Goal: Transaction & Acquisition: Purchase product/service

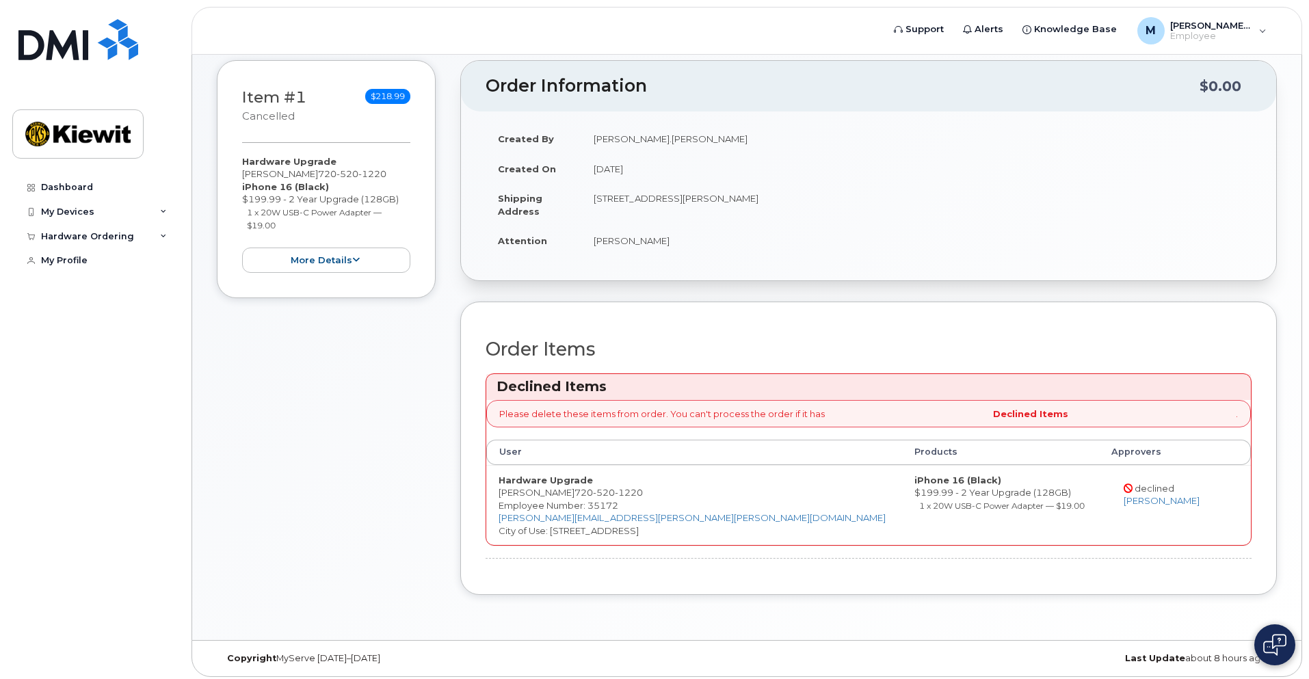
scroll to position [79, 0]
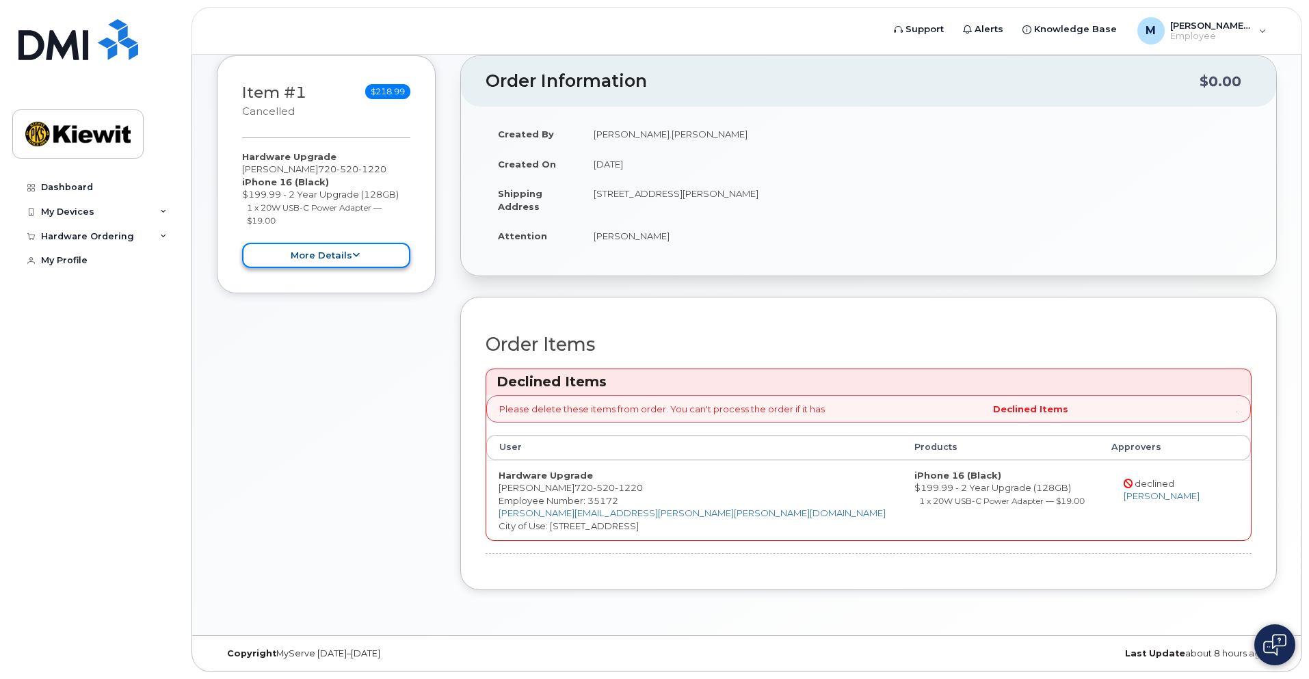
click at [321, 268] on button "more details" at bounding box center [326, 255] width 168 height 25
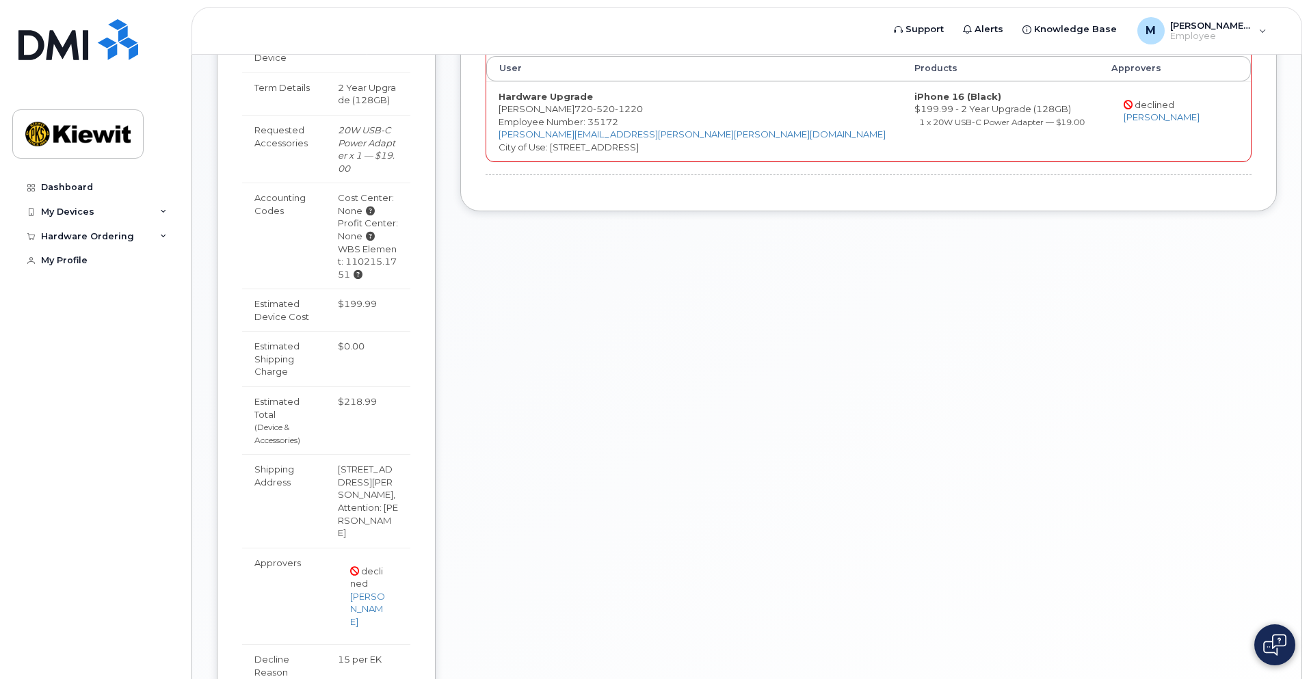
scroll to position [579, 0]
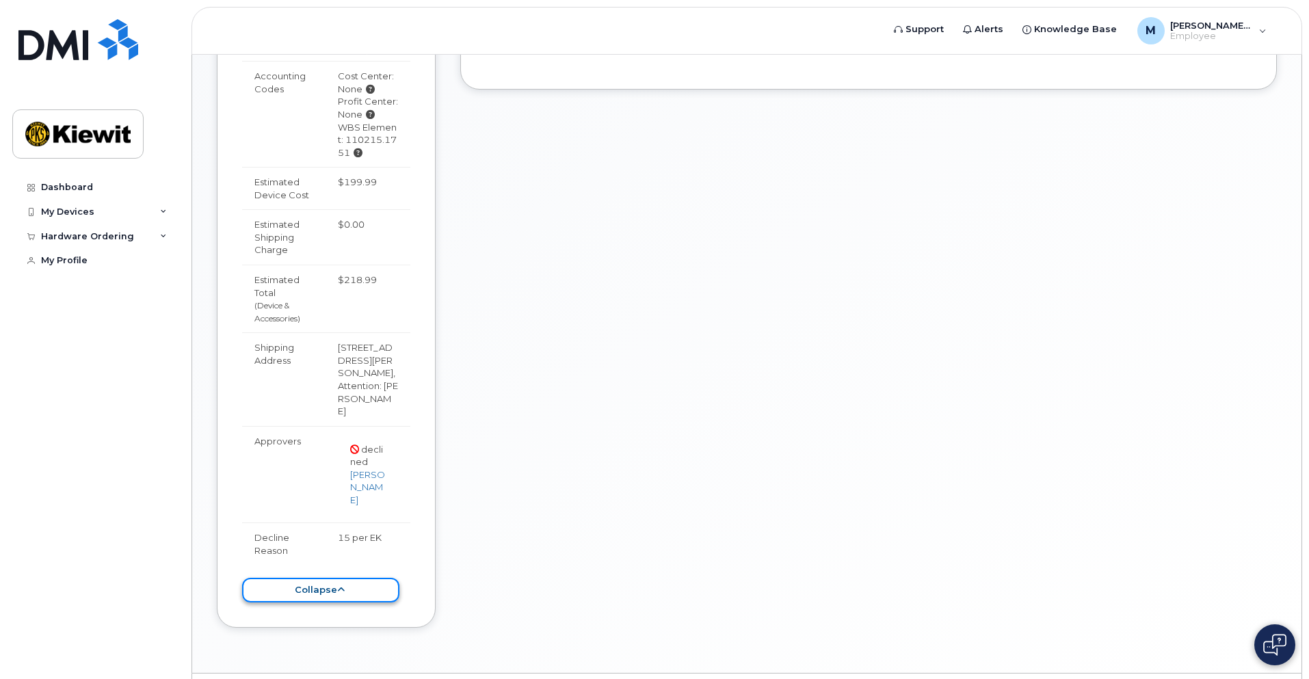
click at [322, 578] on button "collapse" at bounding box center [320, 590] width 157 height 25
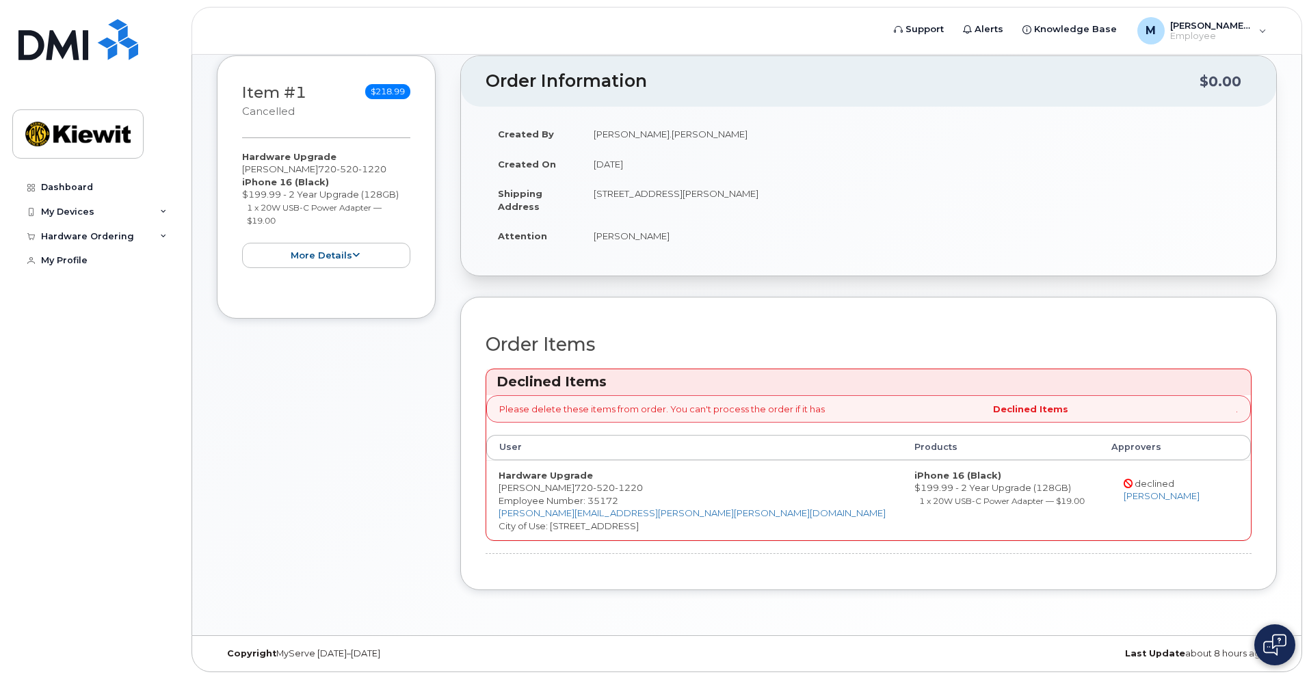
scroll to position [79, 0]
click at [144, 231] on div "Hardware Ordering" at bounding box center [95, 236] width 166 height 25
click at [96, 257] on link "My Orders" at bounding box center [107, 261] width 142 height 26
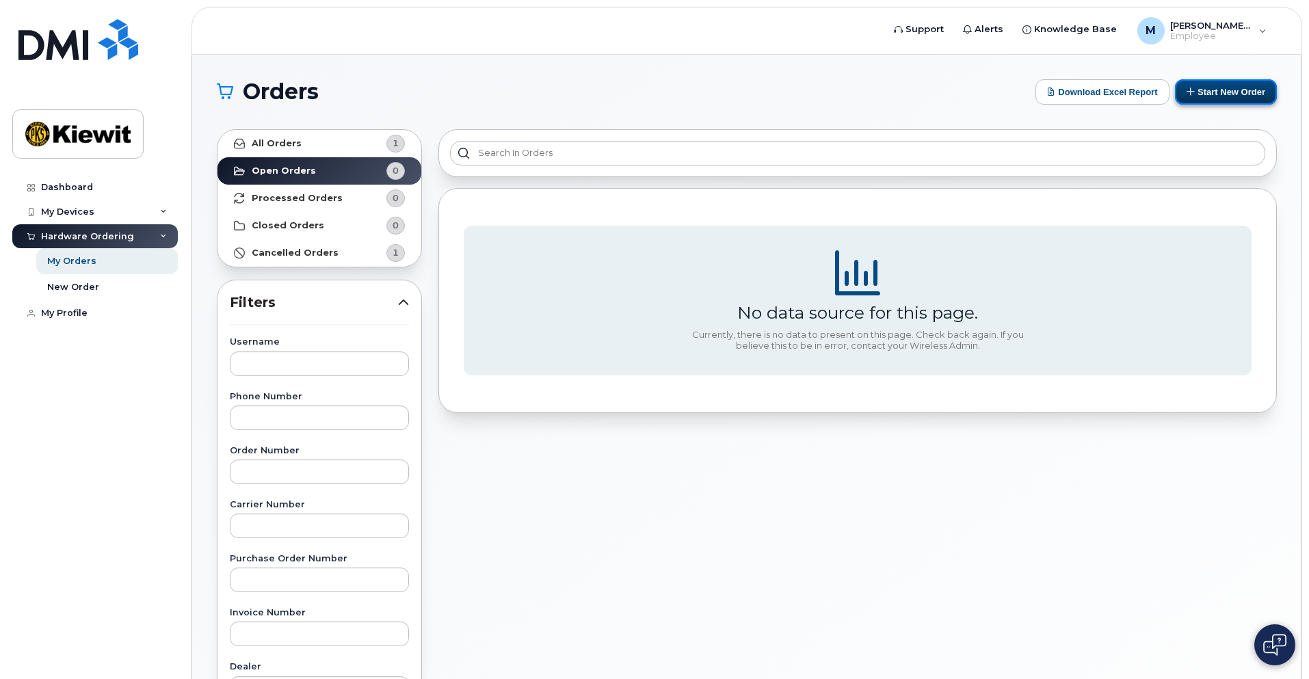
click at [1183, 86] on button "Start New Order" at bounding box center [1226, 91] width 102 height 25
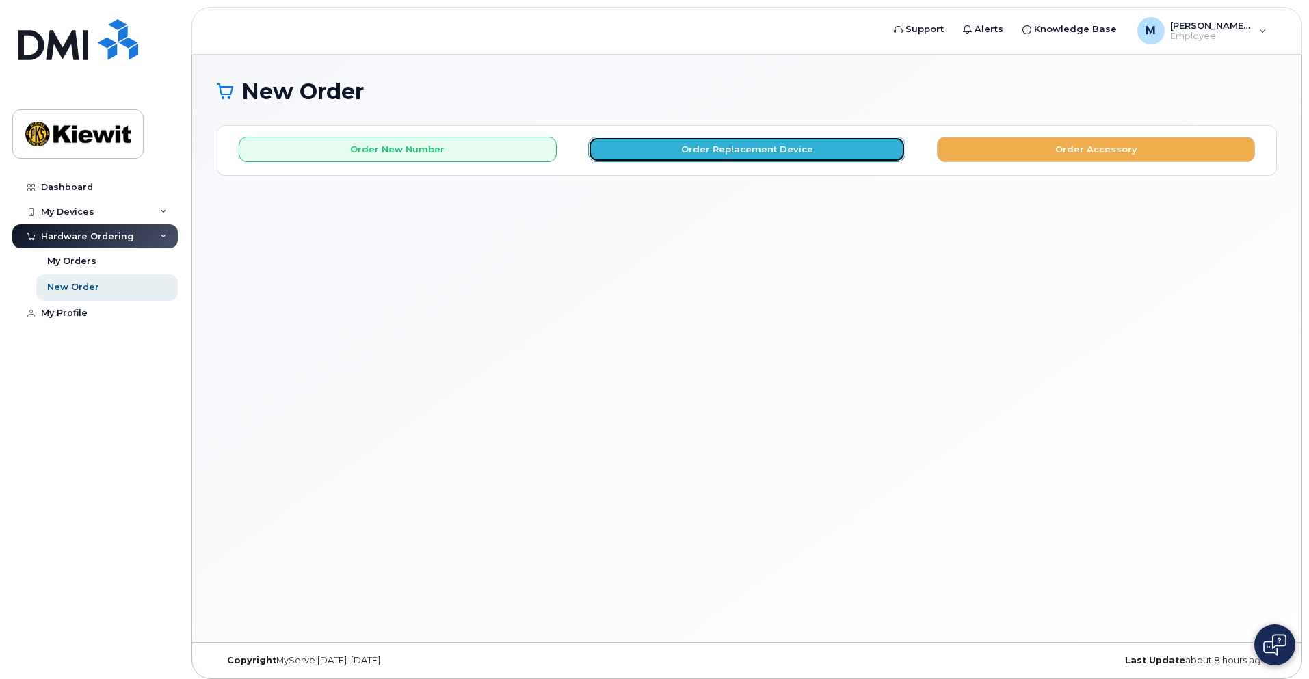
click at [693, 151] on button "Order Replacement Device" at bounding box center [747, 149] width 318 height 25
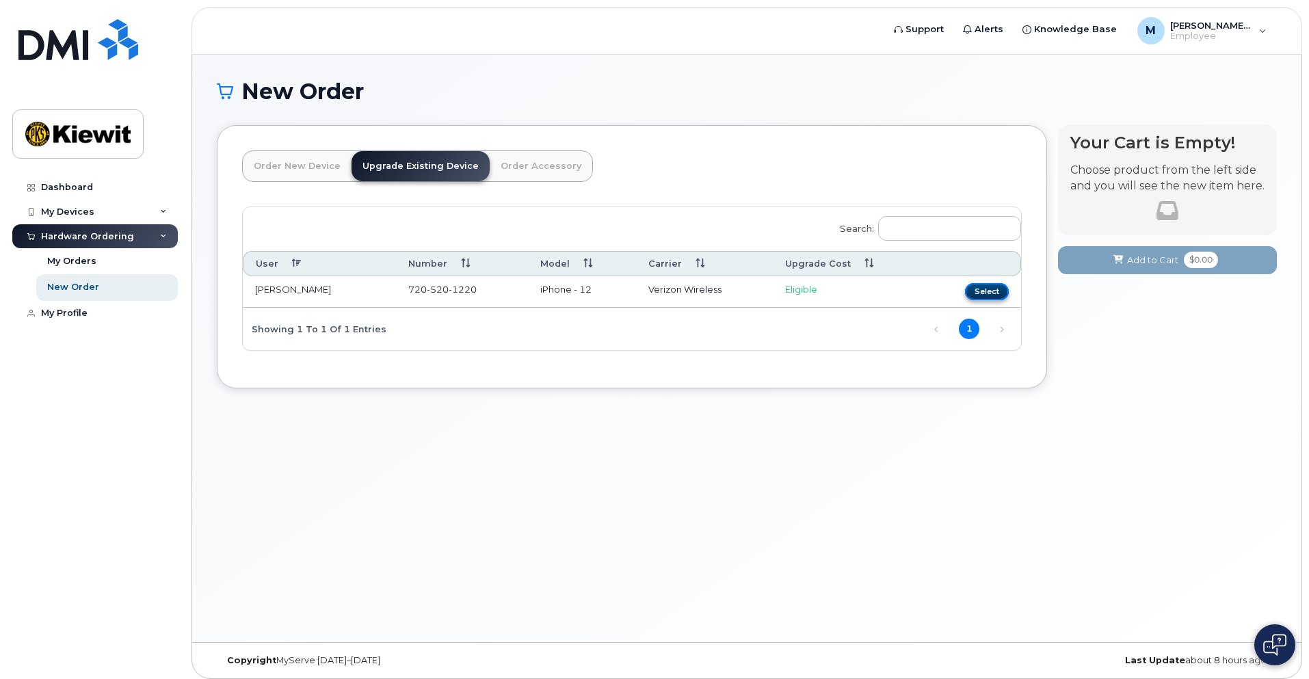
click at [979, 287] on button "Select" at bounding box center [987, 291] width 44 height 17
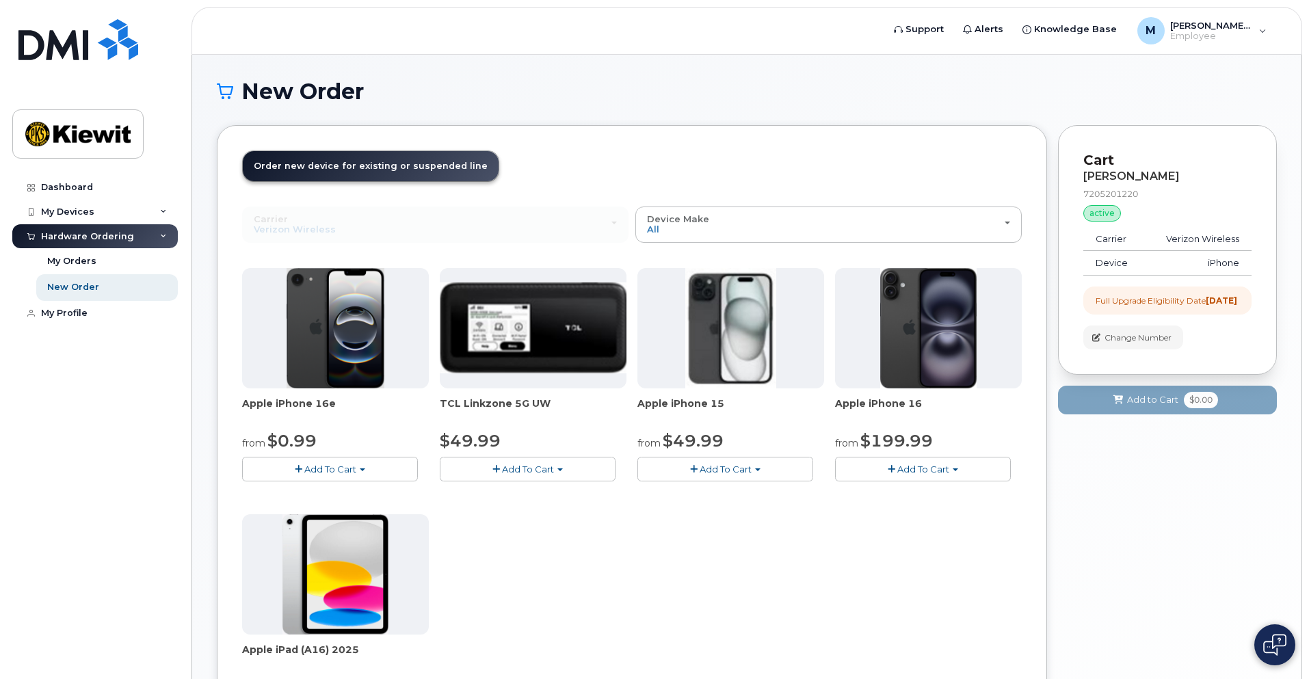
click at [738, 472] on span "Add To Cart" at bounding box center [726, 469] width 52 height 11
click at [735, 492] on link "$49.99 - 2 Year Upgrade (128GB)" at bounding box center [730, 494] width 178 height 17
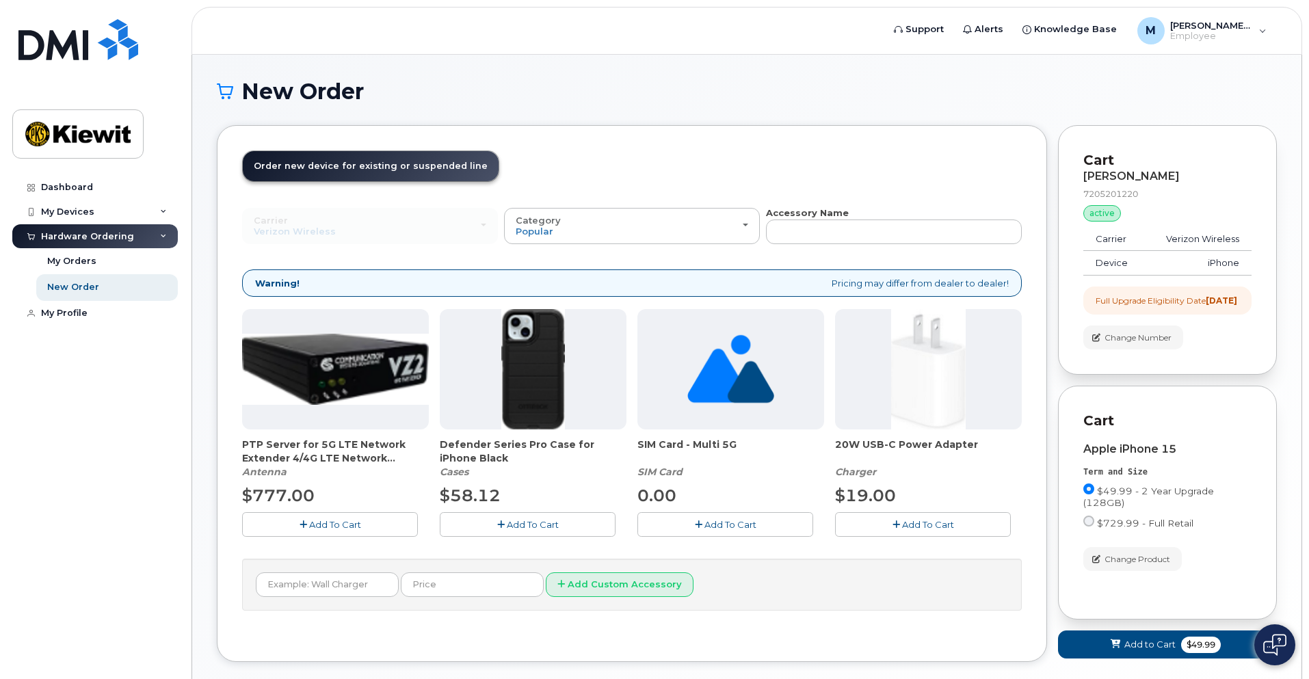
click at [940, 523] on span "Add To Cart" at bounding box center [928, 524] width 52 height 11
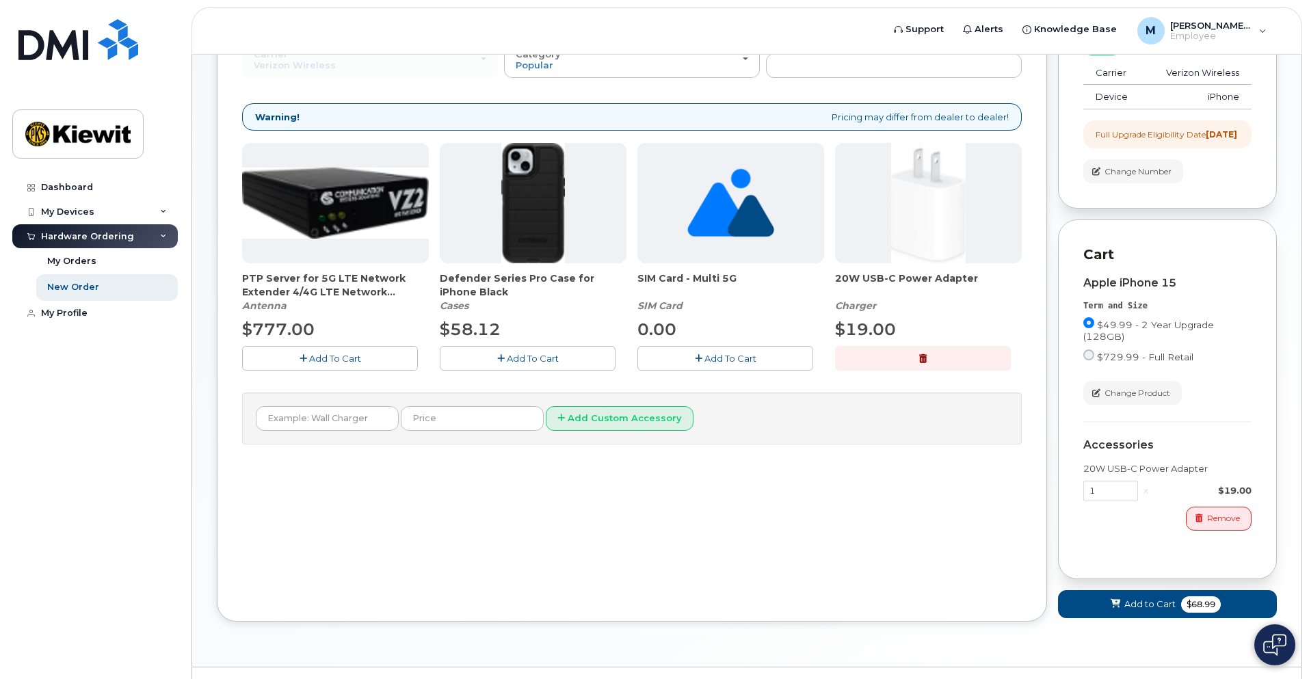
scroll to position [205, 0]
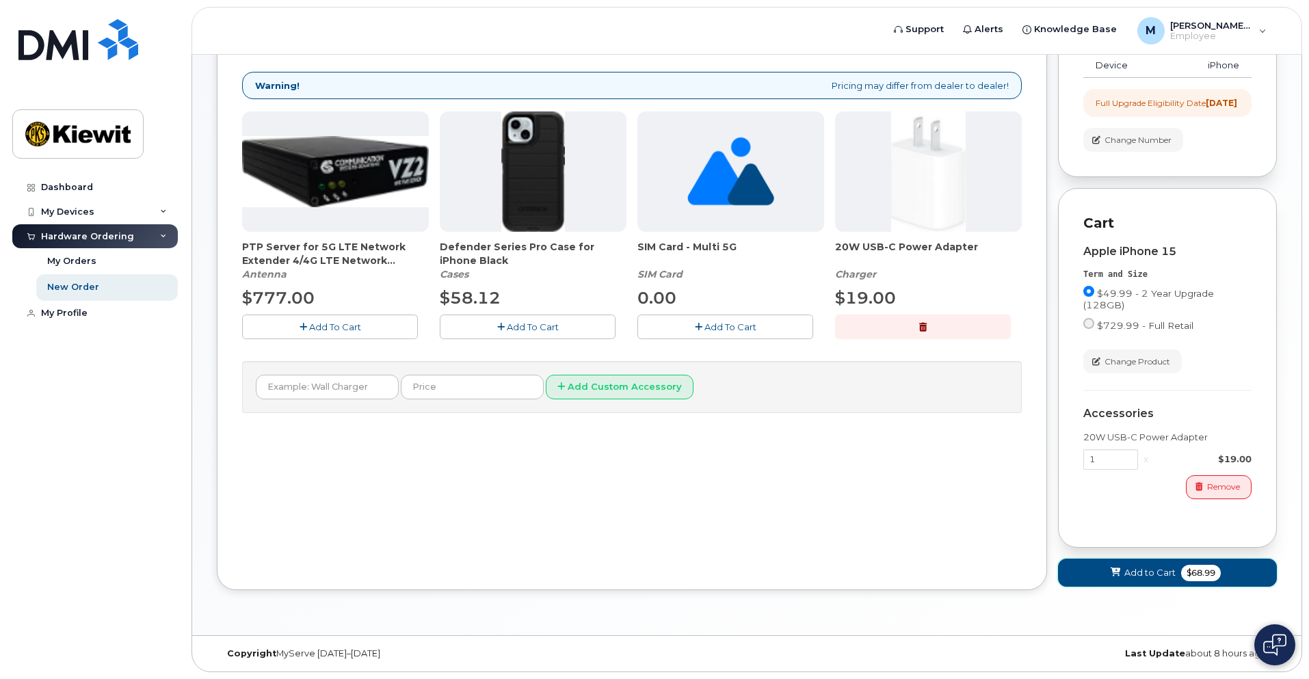
click at [1129, 573] on span "Add to Cart" at bounding box center [1150, 572] width 51 height 13
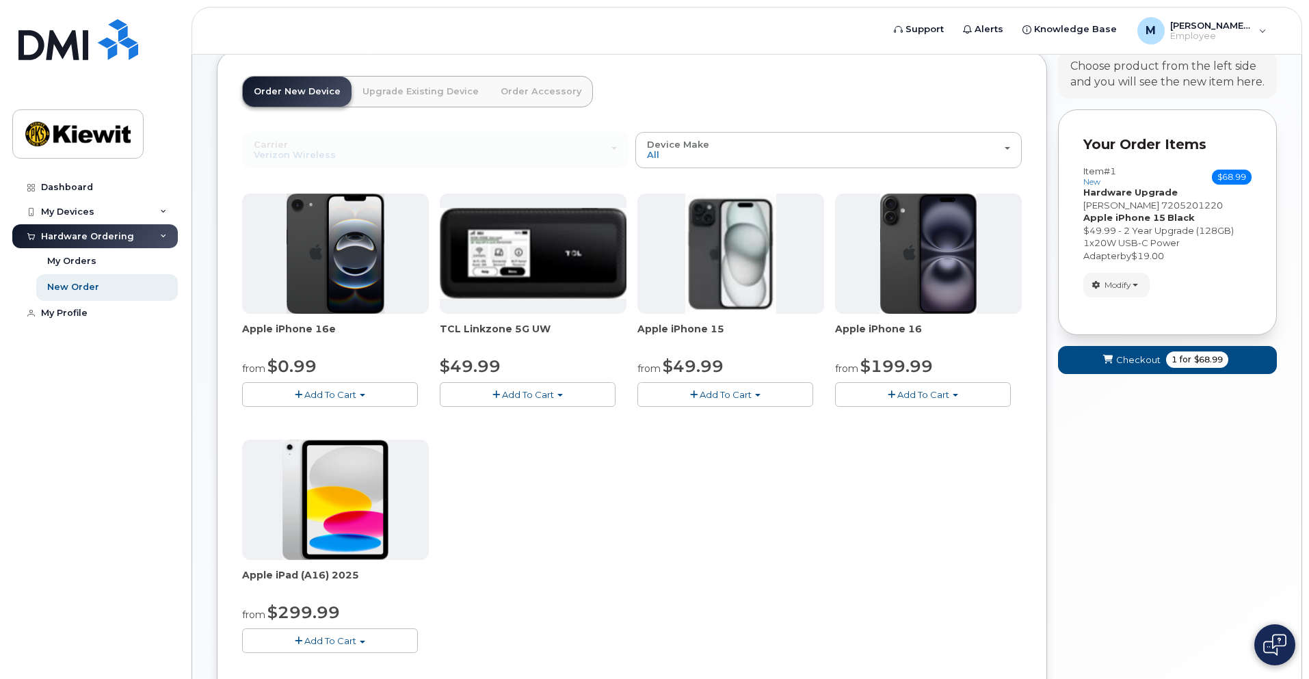
scroll to position [68, 0]
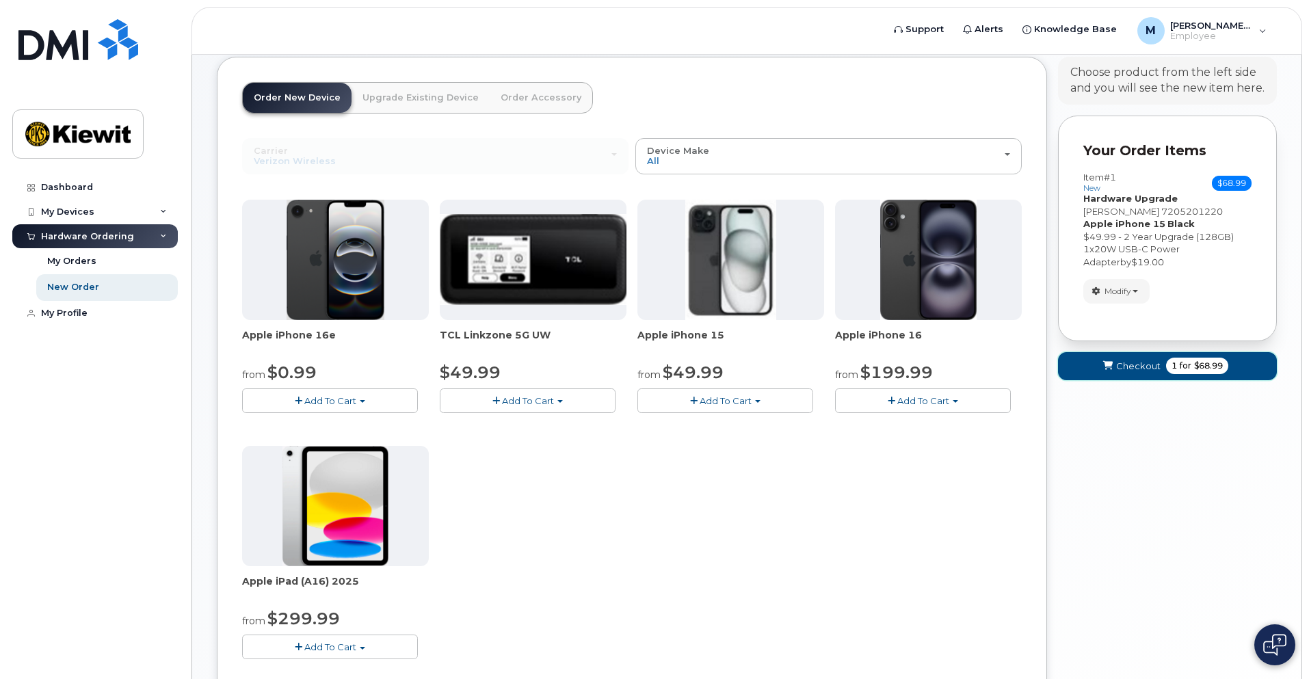
click at [1133, 369] on span "Checkout" at bounding box center [1138, 366] width 44 height 13
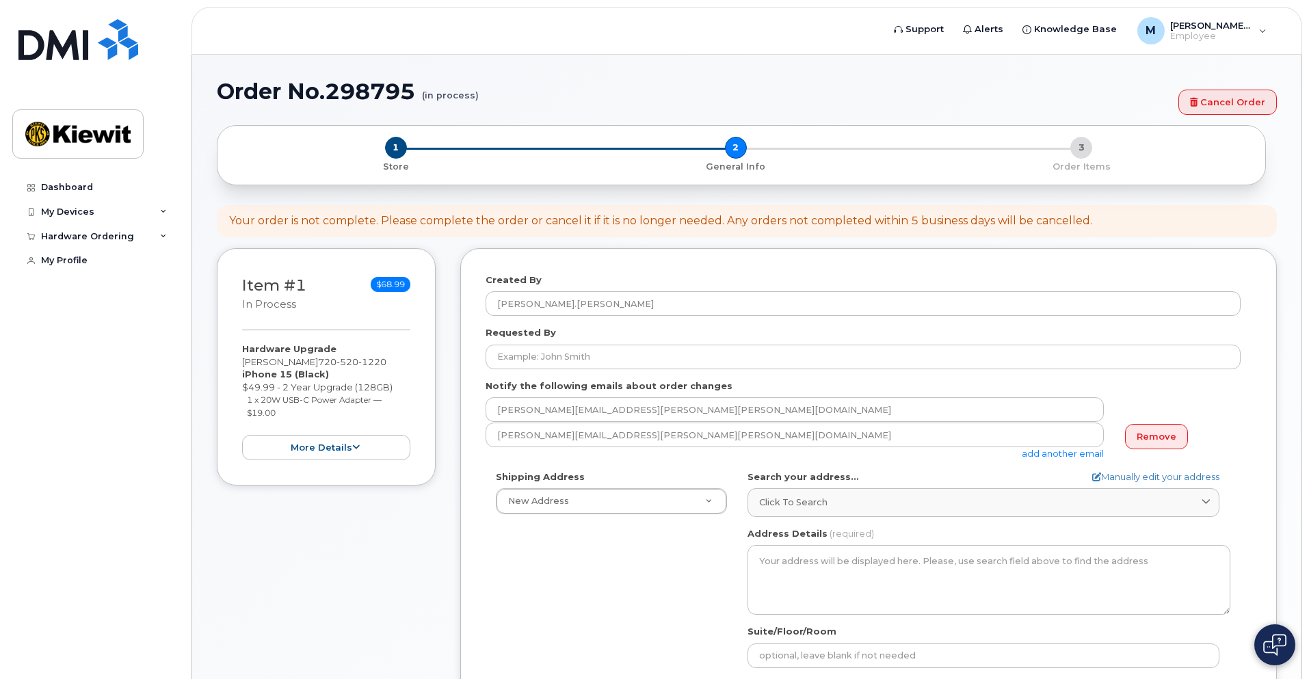
select select
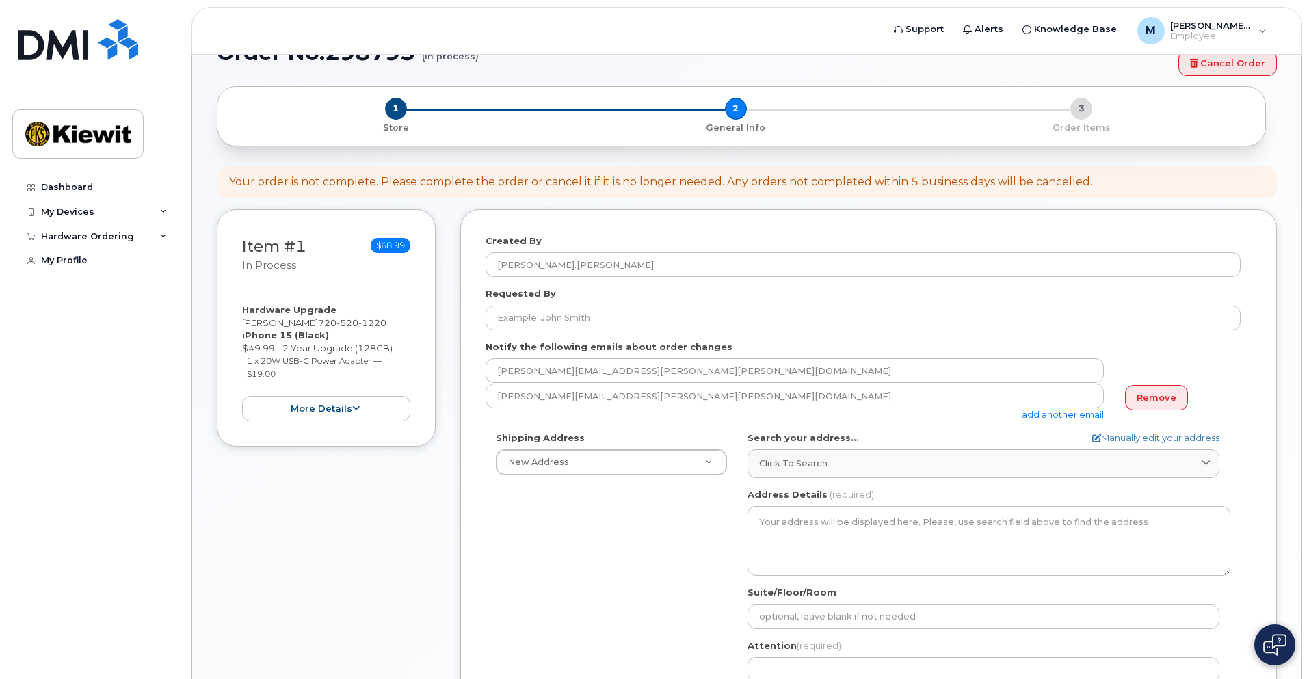
scroll to position [68, 0]
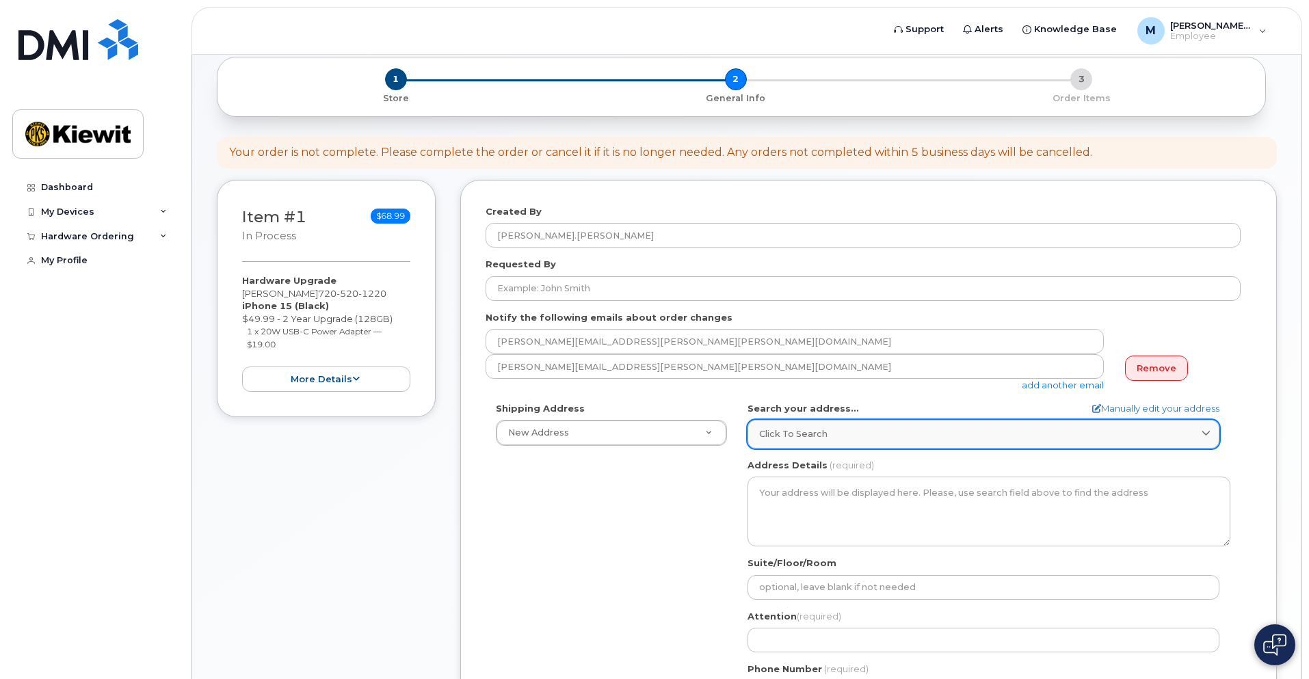
drag, startPoint x: 794, startPoint y: 439, endPoint x: 801, endPoint y: 438, distance: 7.6
click at [795, 439] on span "Click to search" at bounding box center [793, 434] width 68 height 13
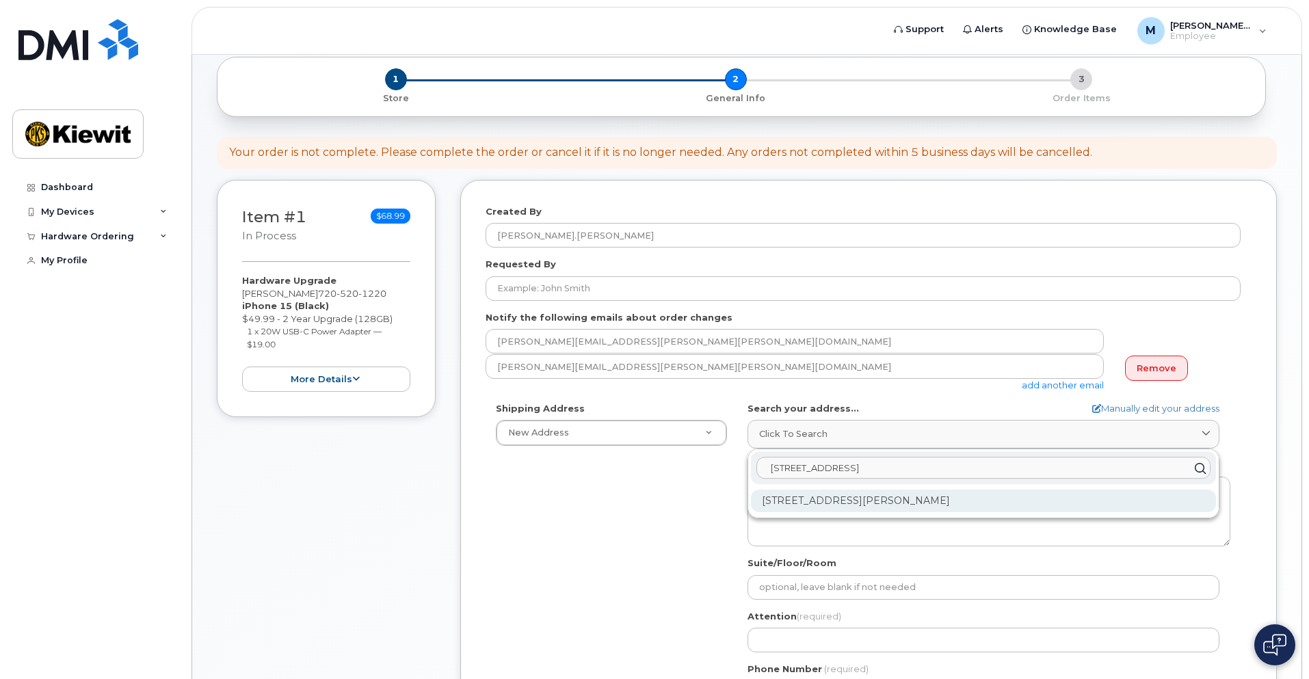
type input "24185 E 4th Drive Aurora"
click at [867, 503] on div "24185 E 4th Dr Aurora CO 80018-1591" at bounding box center [983, 501] width 465 height 23
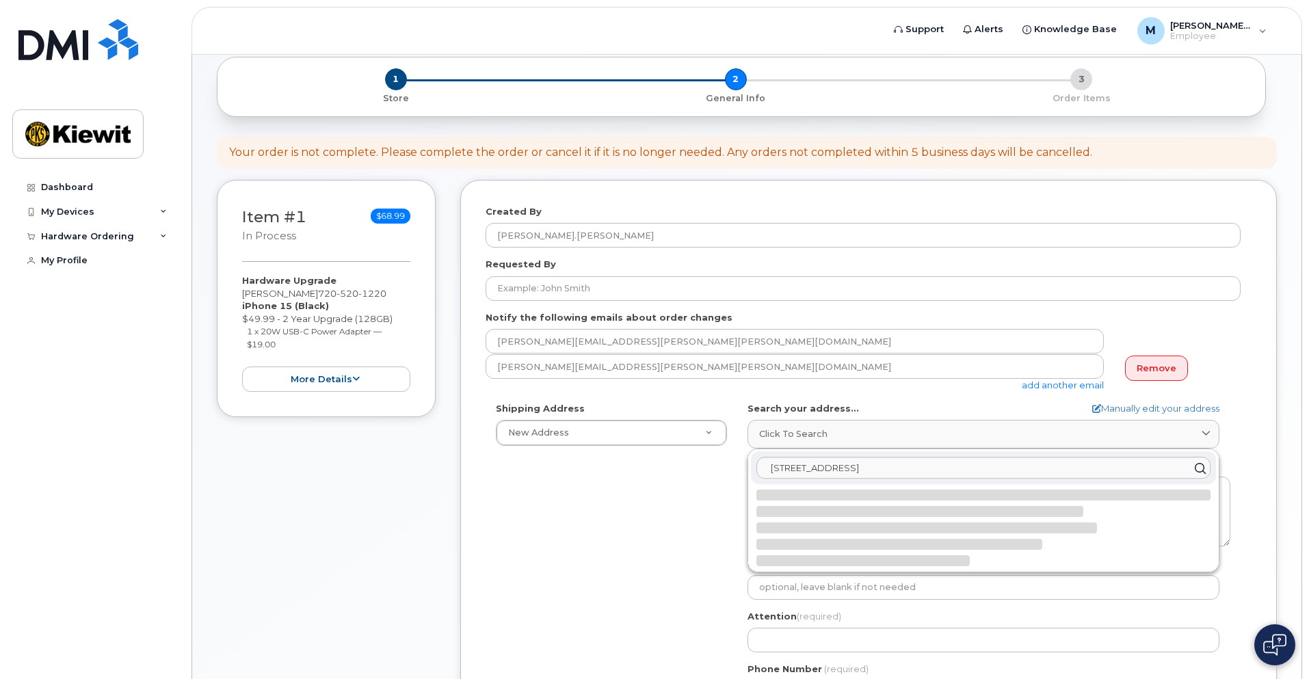
select select
type textarea "24185 E 4th Dr AURORA CO 80018-1591 UNITED STATES"
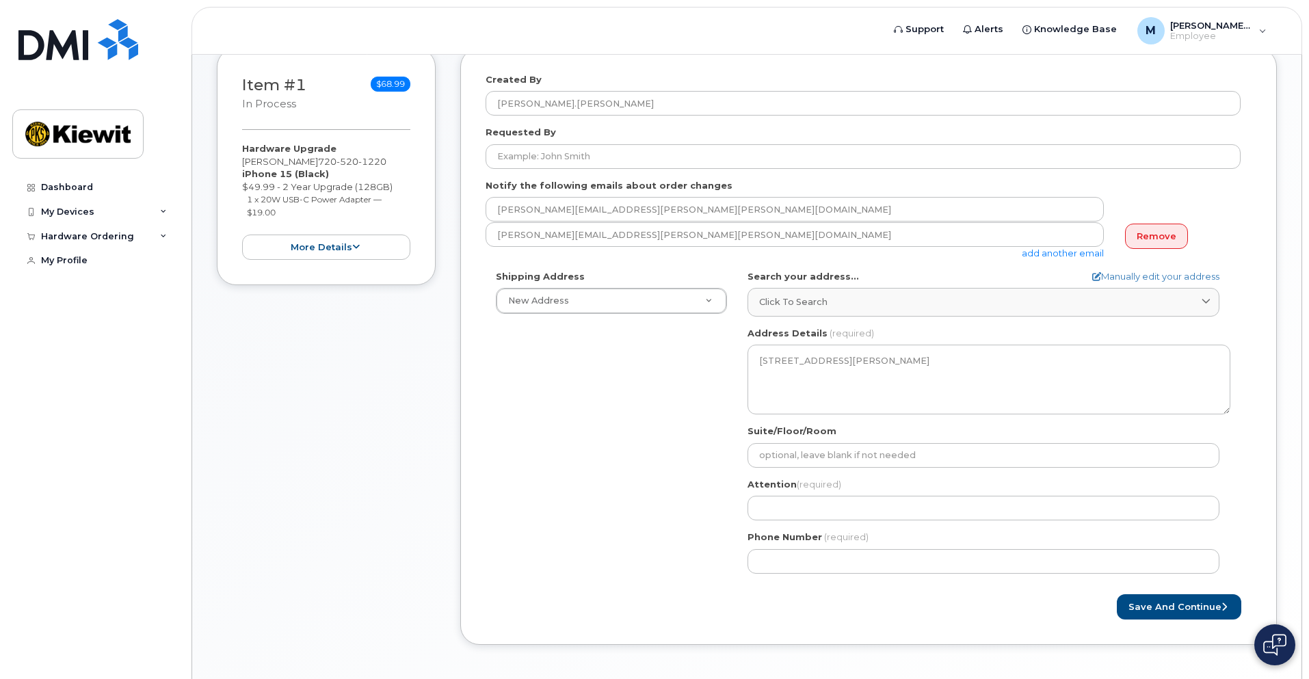
scroll to position [205, 0]
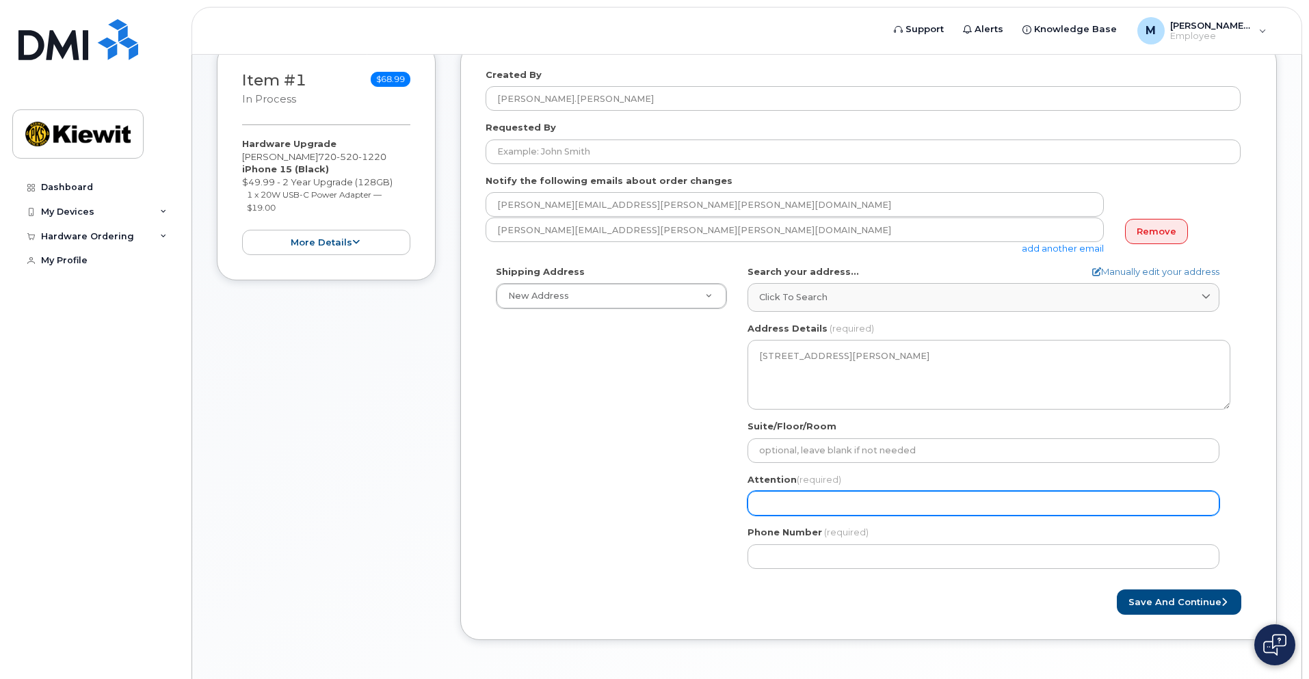
click at [826, 492] on input "Attention (required)" at bounding box center [984, 503] width 472 height 25
type input "Melissa Schatschneider"
select select
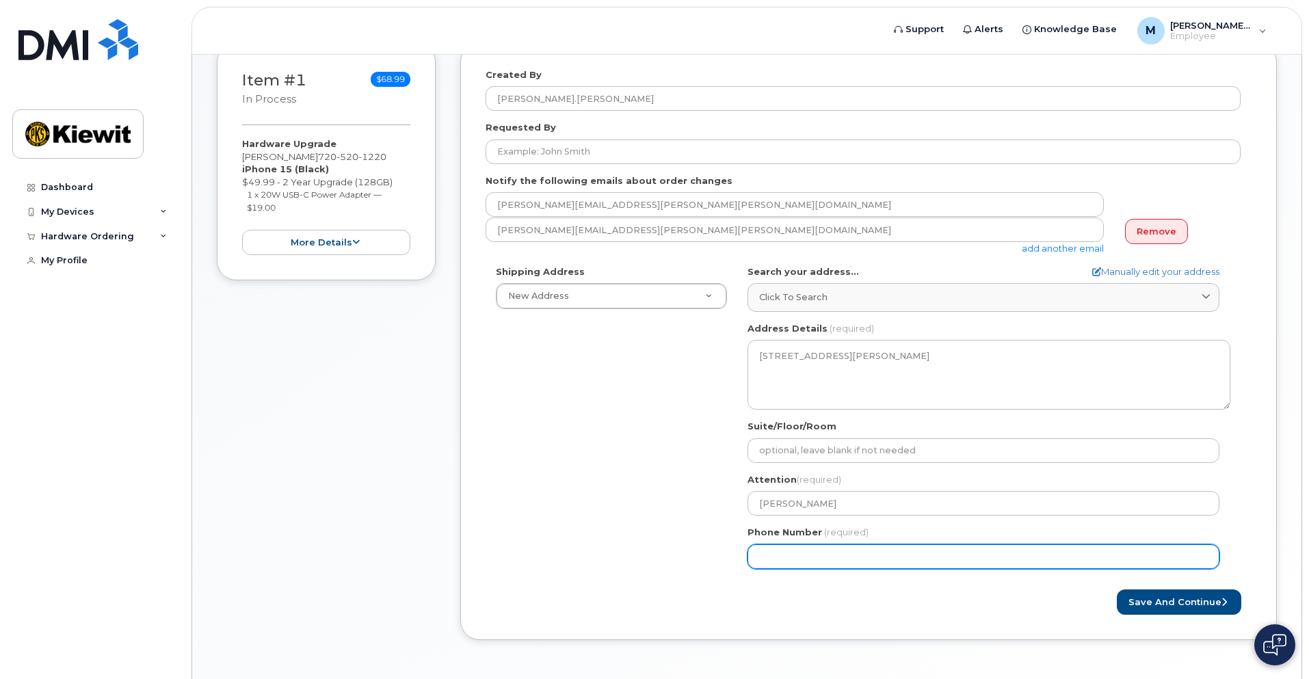
click at [787, 558] on input "Phone Number" at bounding box center [984, 557] width 472 height 25
type input "720"
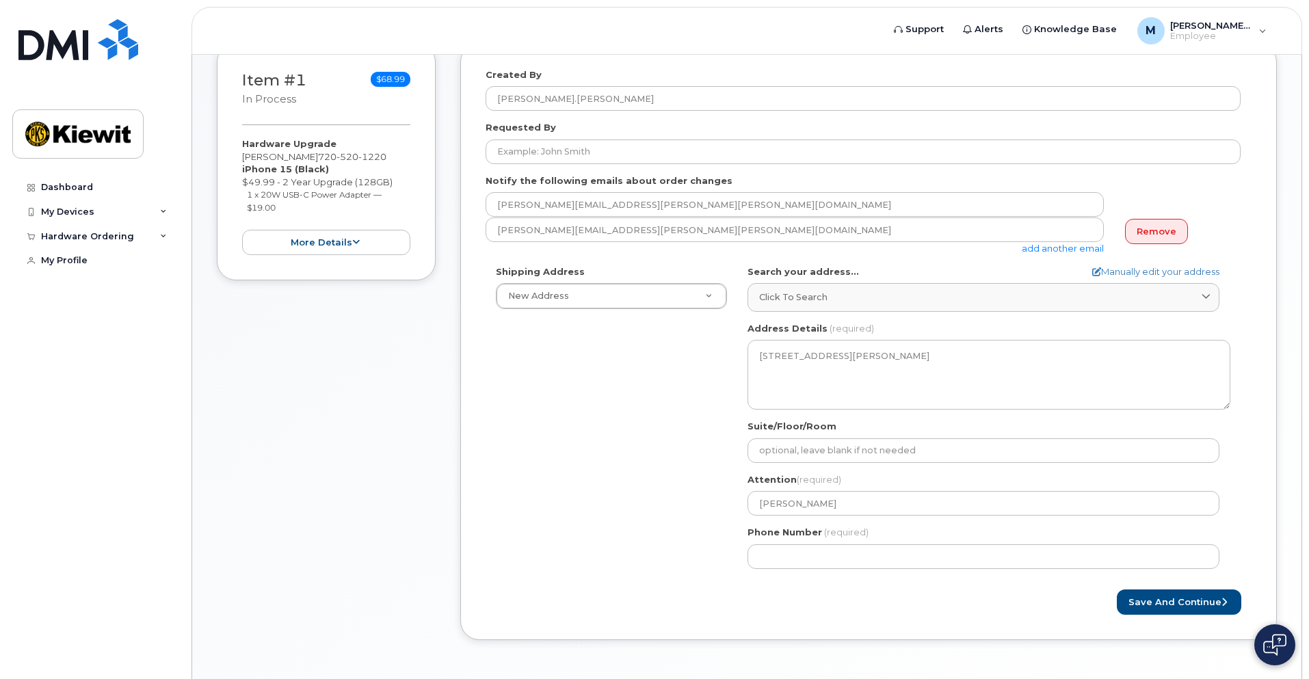
click at [694, 534] on div "Shipping Address New Address New Address CO Aurora Search your address... Manua…" at bounding box center [863, 422] width 755 height 314
click at [1197, 603] on button "Save and Continue" at bounding box center [1179, 602] width 125 height 25
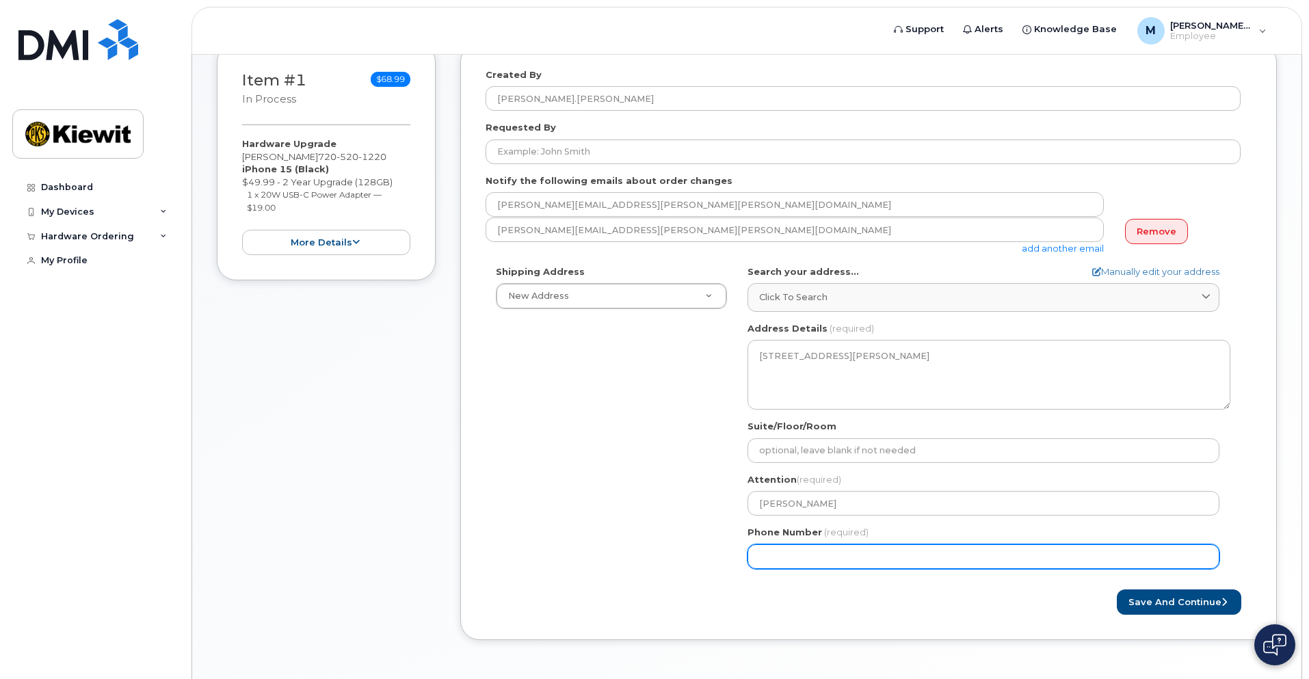
drag, startPoint x: 843, startPoint y: 555, endPoint x: 612, endPoint y: 554, distance: 231.2
click at [608, 553] on div "Shipping Address New Address New Address CO Aurora Search your address... Manua…" at bounding box center [863, 422] width 755 height 314
type input "7205201220"
select select
type input "7205201220"
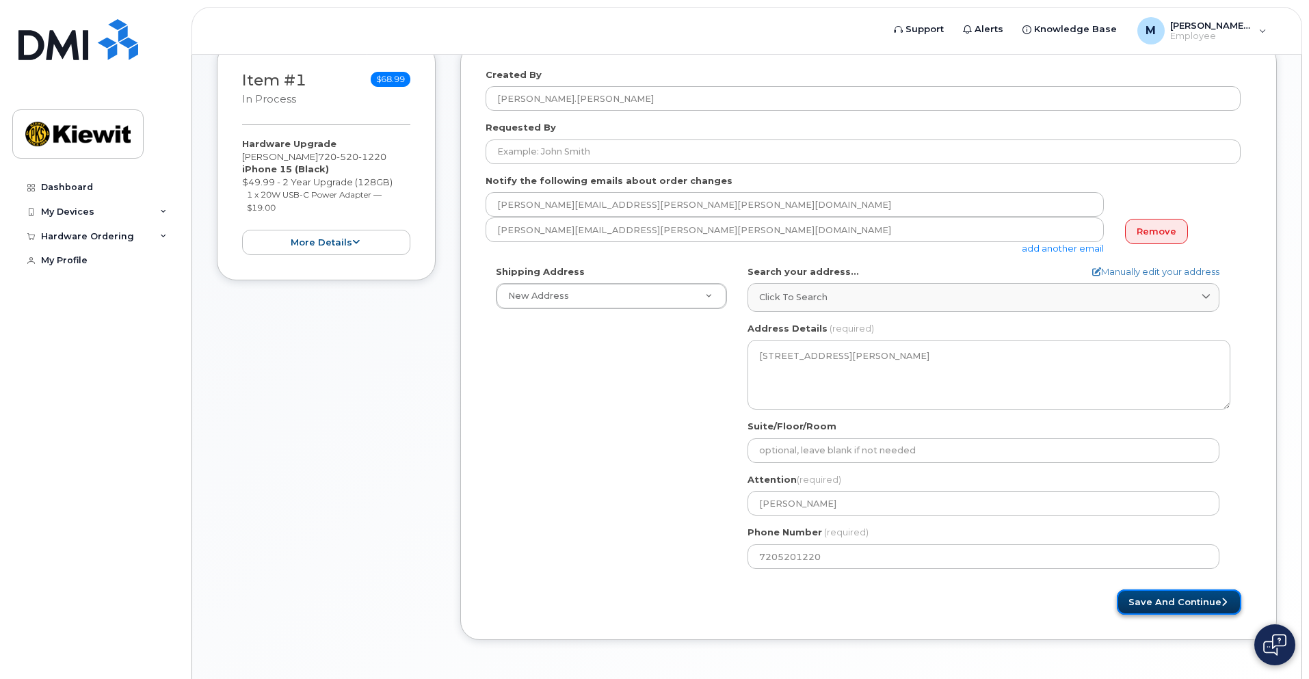
click at [1214, 607] on button "Save and Continue" at bounding box center [1179, 602] width 125 height 25
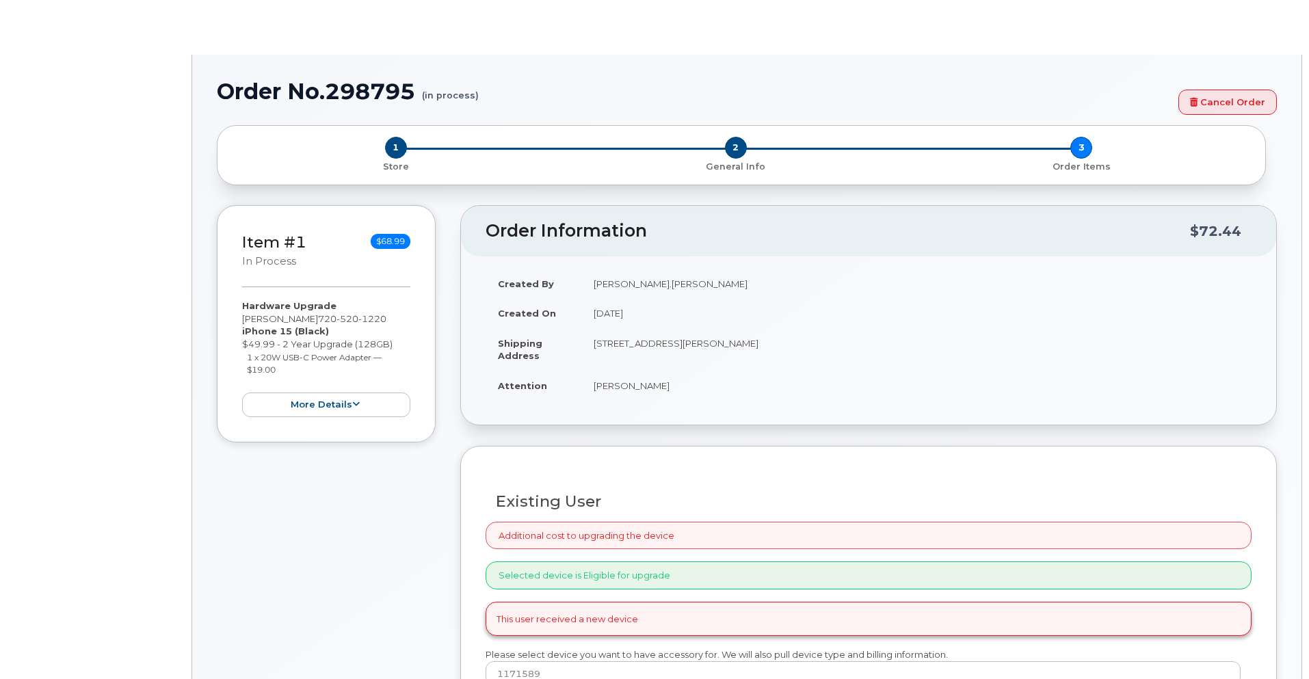
radio input "true"
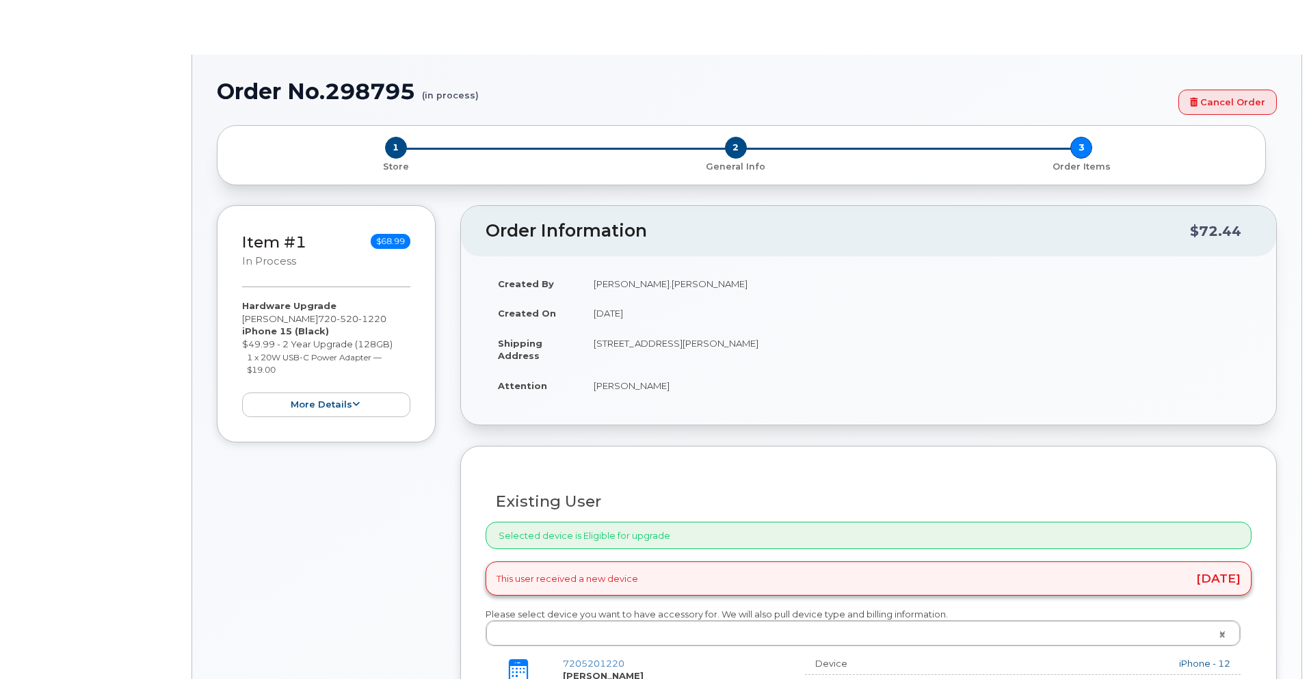
type input "2144766"
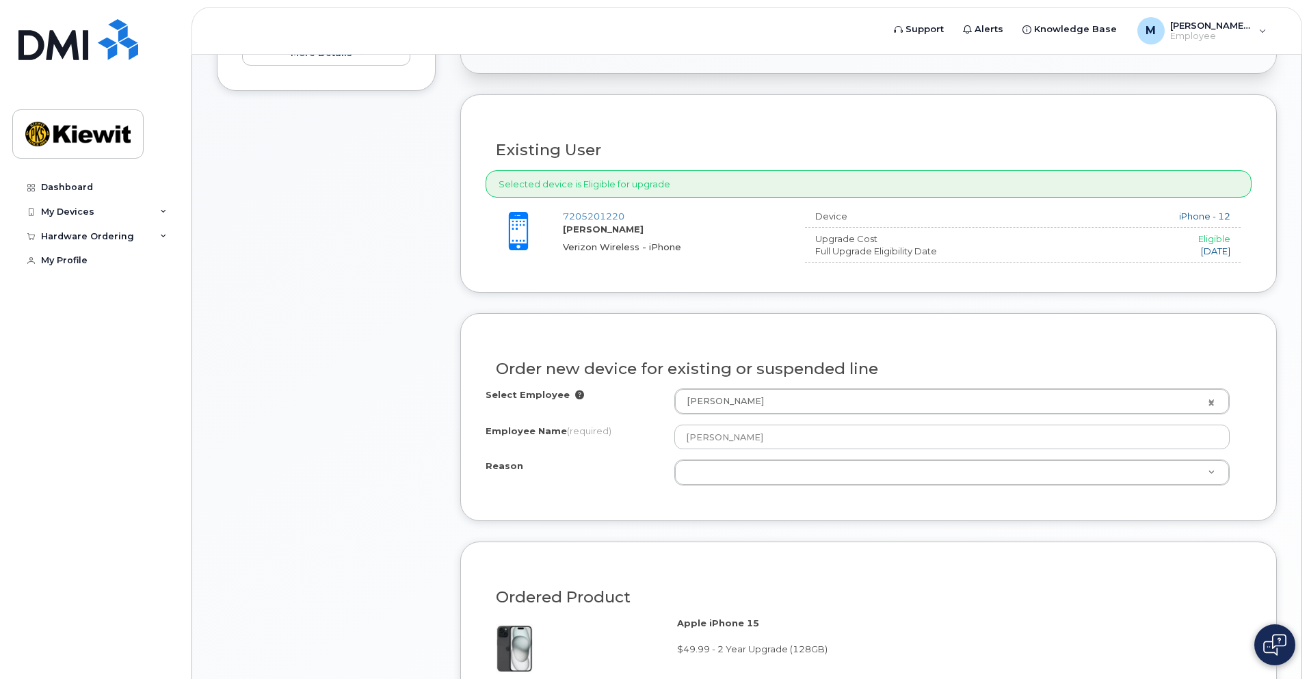
scroll to position [410, 0]
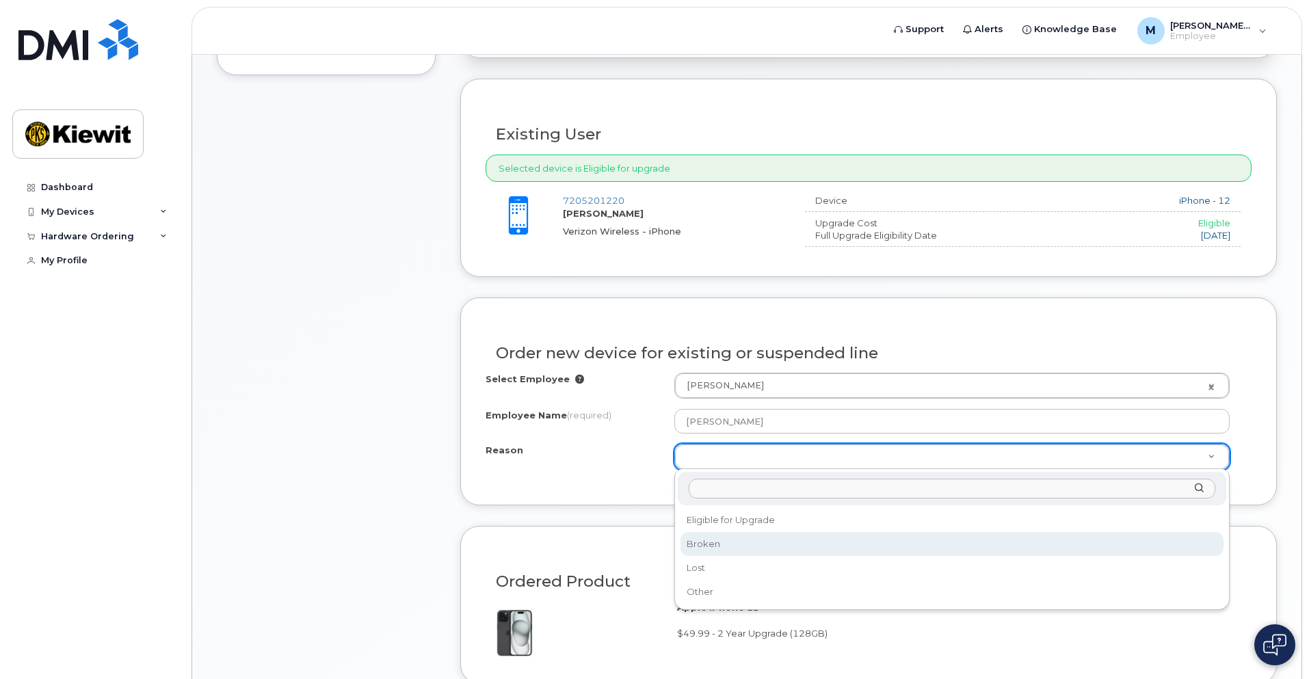
select select "broken"
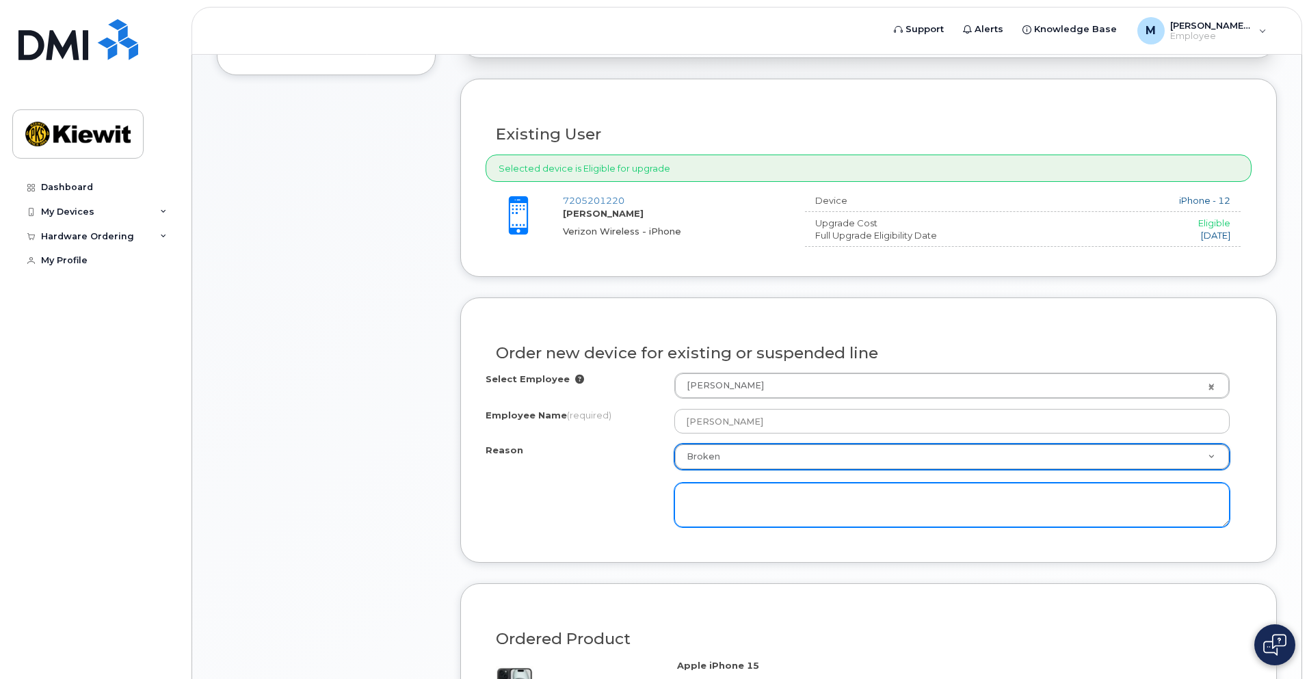
click at [741, 507] on textarea at bounding box center [952, 505] width 555 height 45
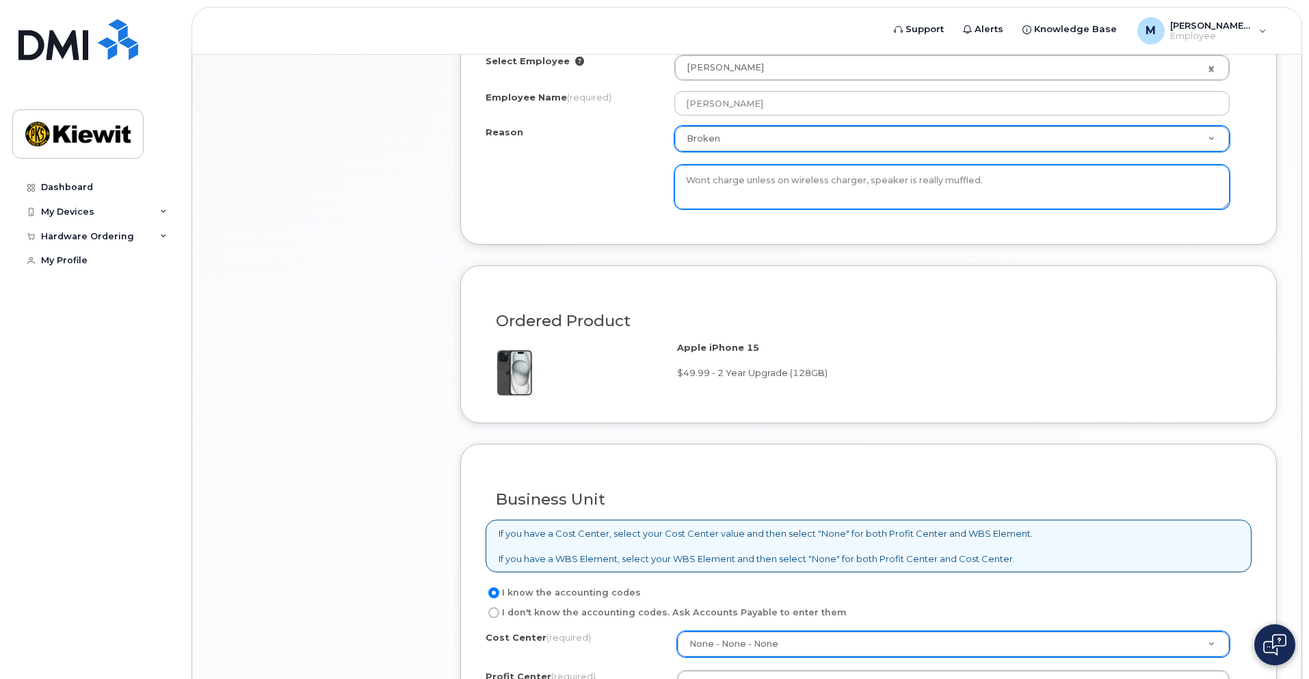
scroll to position [889, 0]
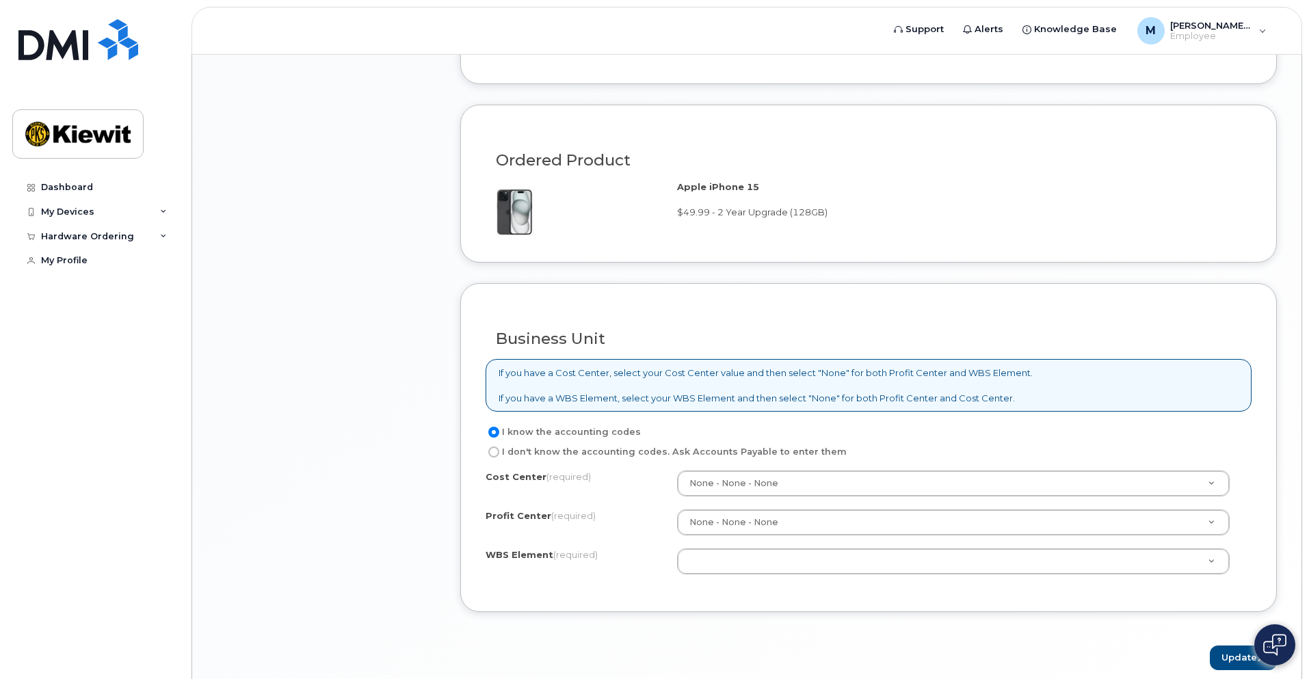
type textarea "Wont charge unless on wireless charger, speaker is really muffled."
click at [495, 454] on input "I don't know the accounting codes. Ask Accounts Payable to enter them" at bounding box center [493, 452] width 11 height 11
radio input "true"
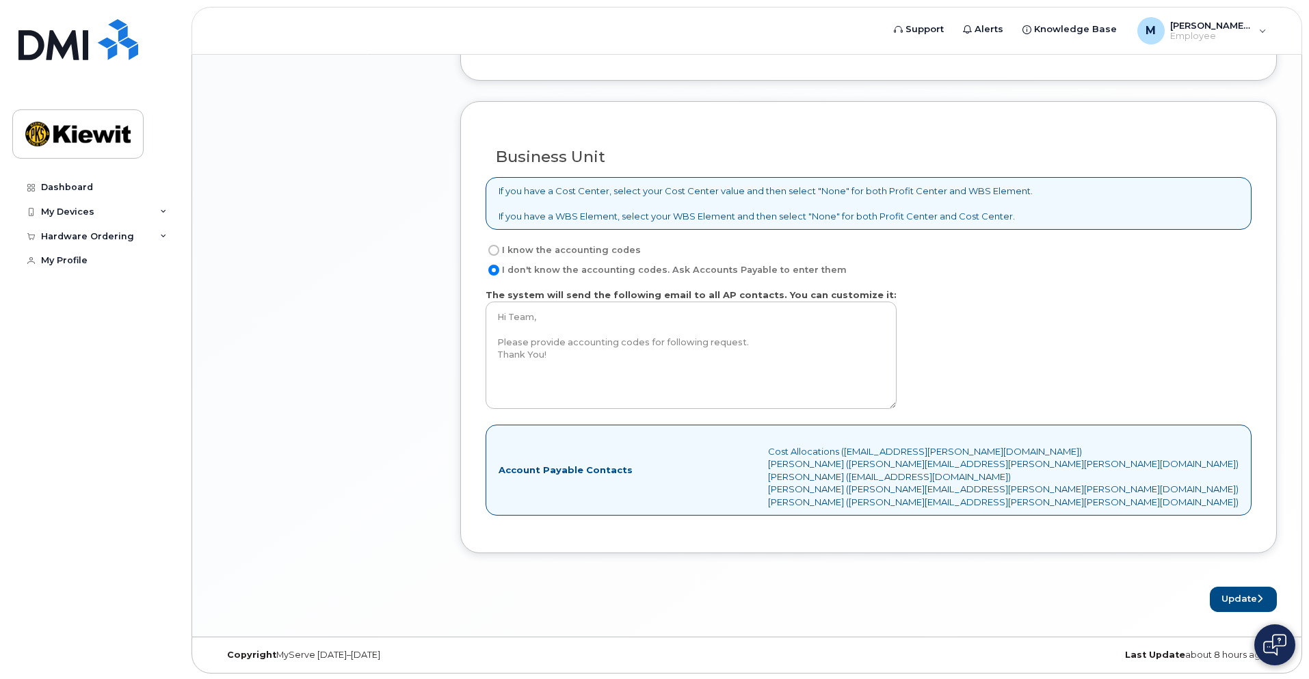
scroll to position [1073, 0]
click at [1228, 601] on button "Update" at bounding box center [1243, 598] width 67 height 25
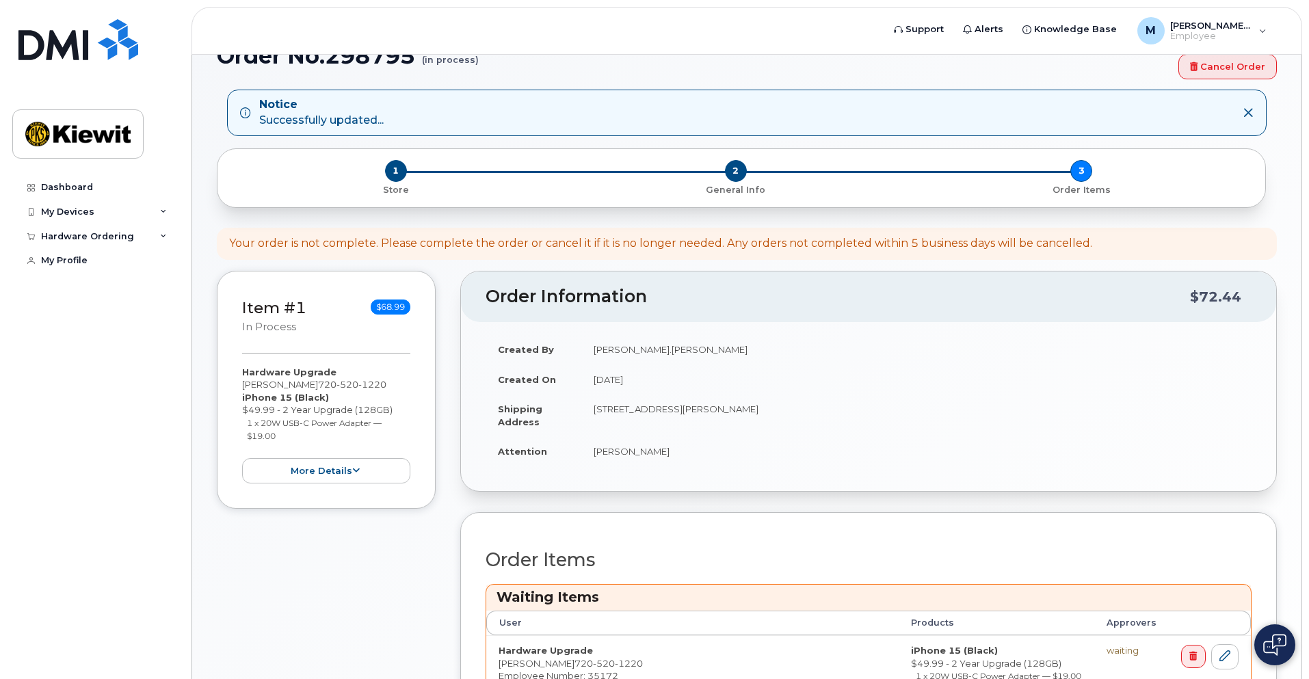
scroll to position [236, 0]
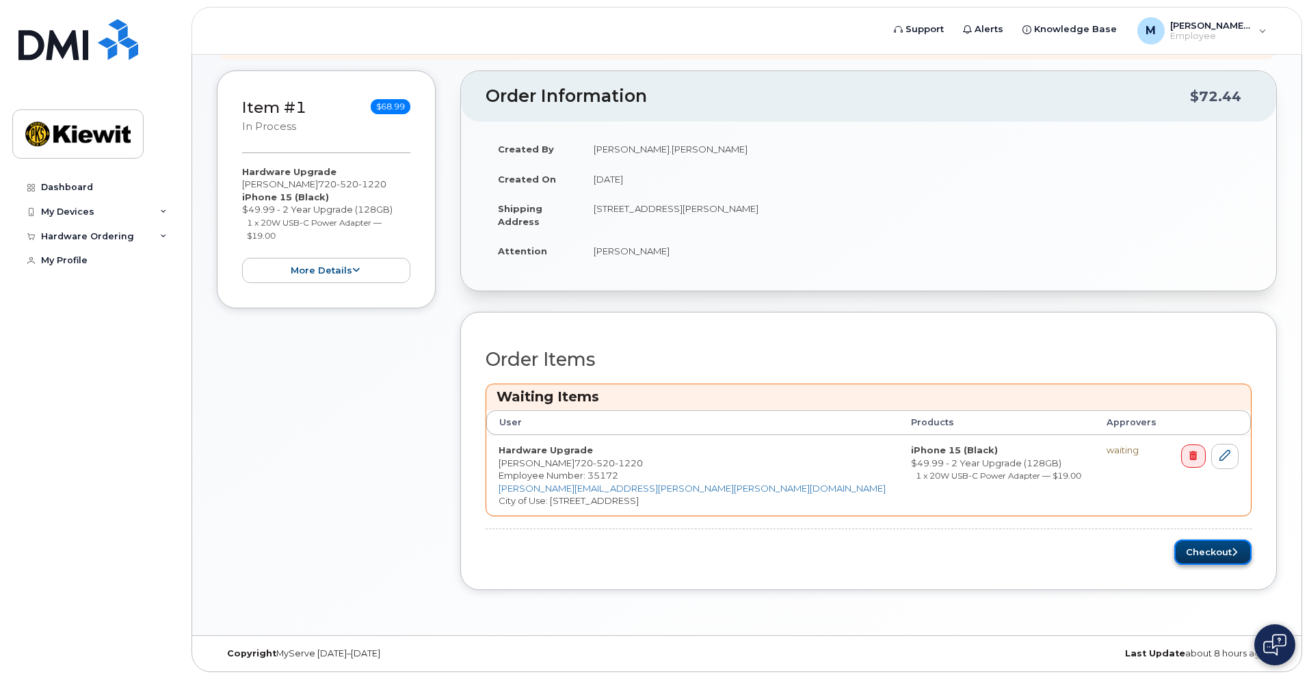
click at [1198, 559] on button "Checkout" at bounding box center [1213, 552] width 77 height 25
